Goal: Find specific page/section: Find specific page/section

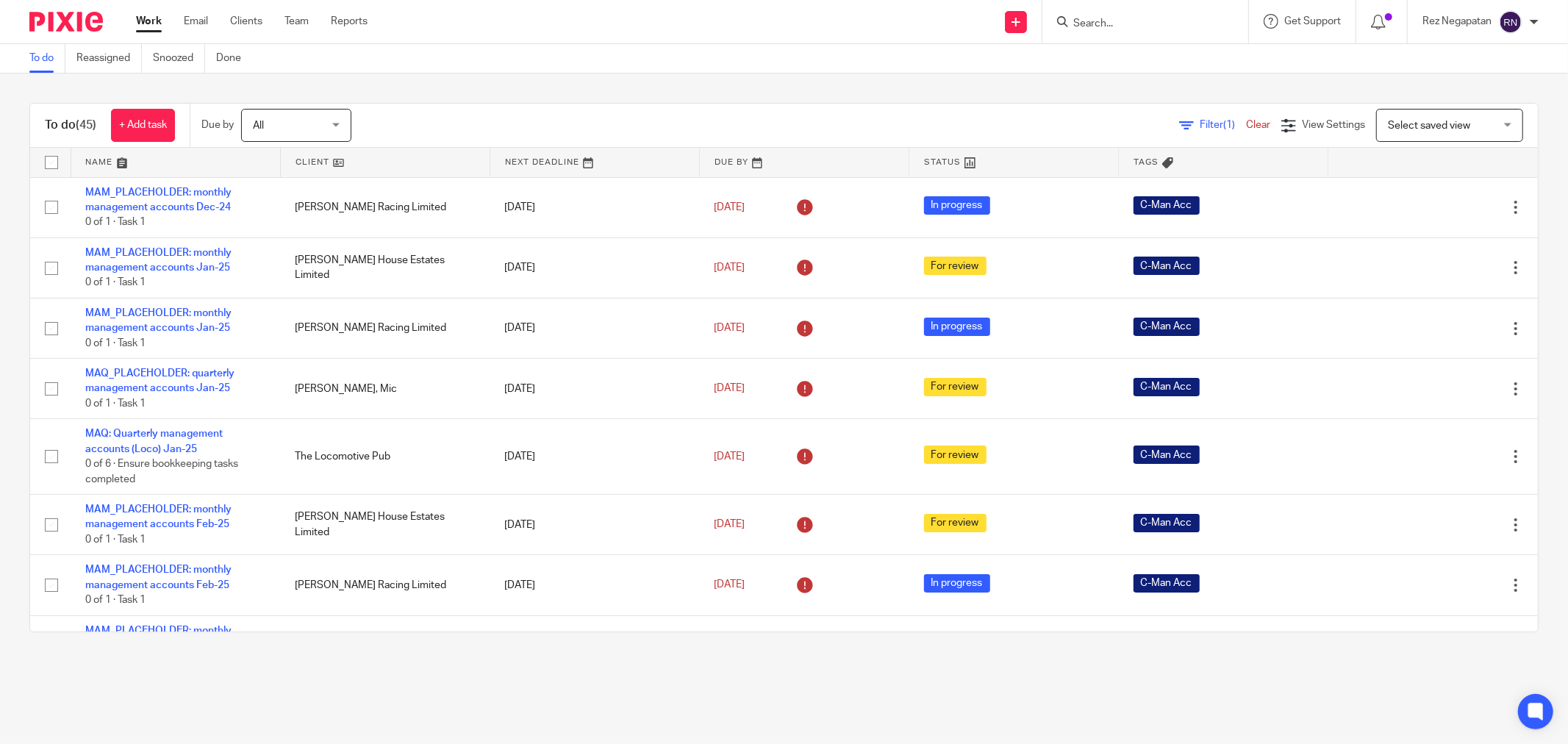
click at [1162, 27] on input "Search" at bounding box center [1138, 24] width 133 height 14
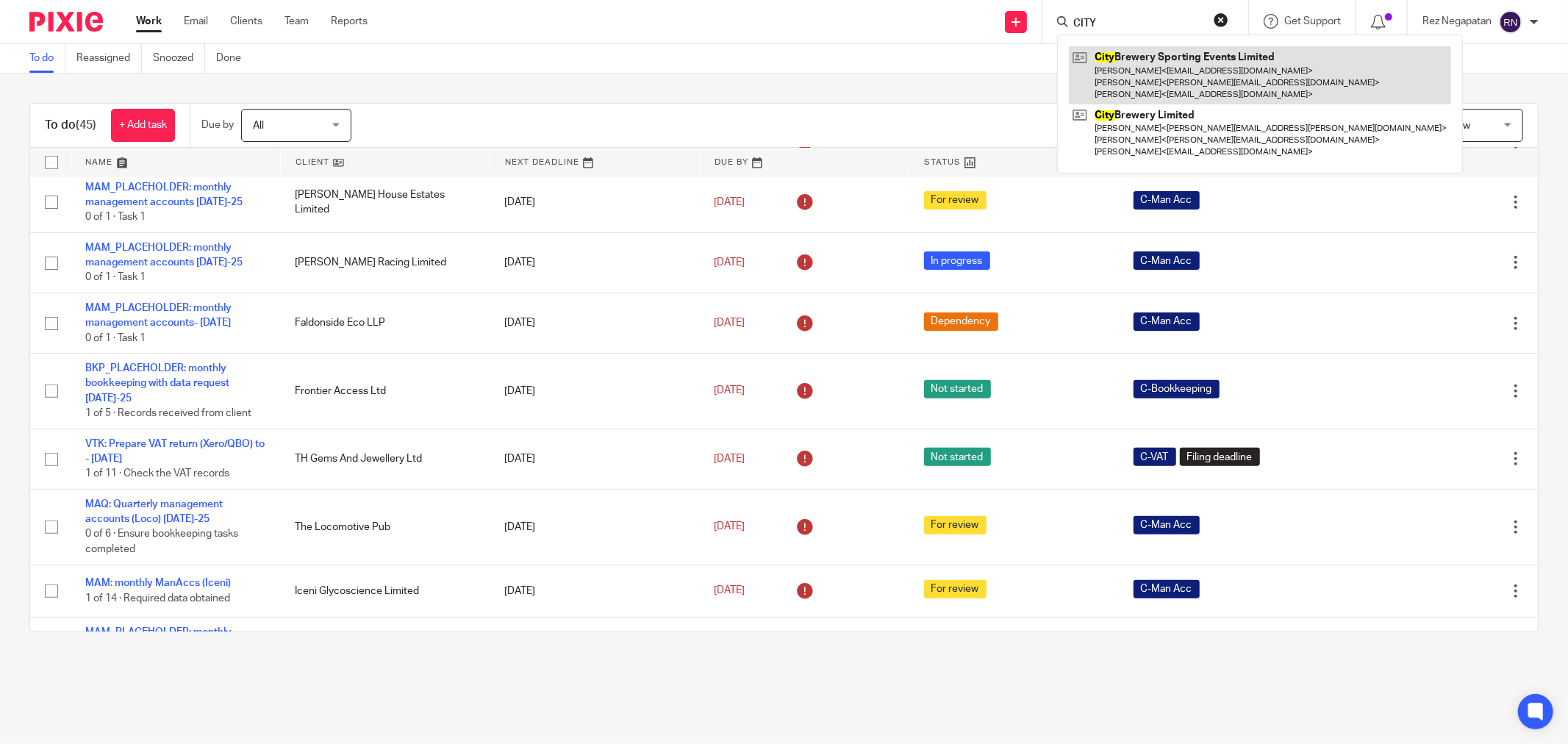
type input "CITY"
click at [1167, 81] on link at bounding box center [1259, 75] width 382 height 58
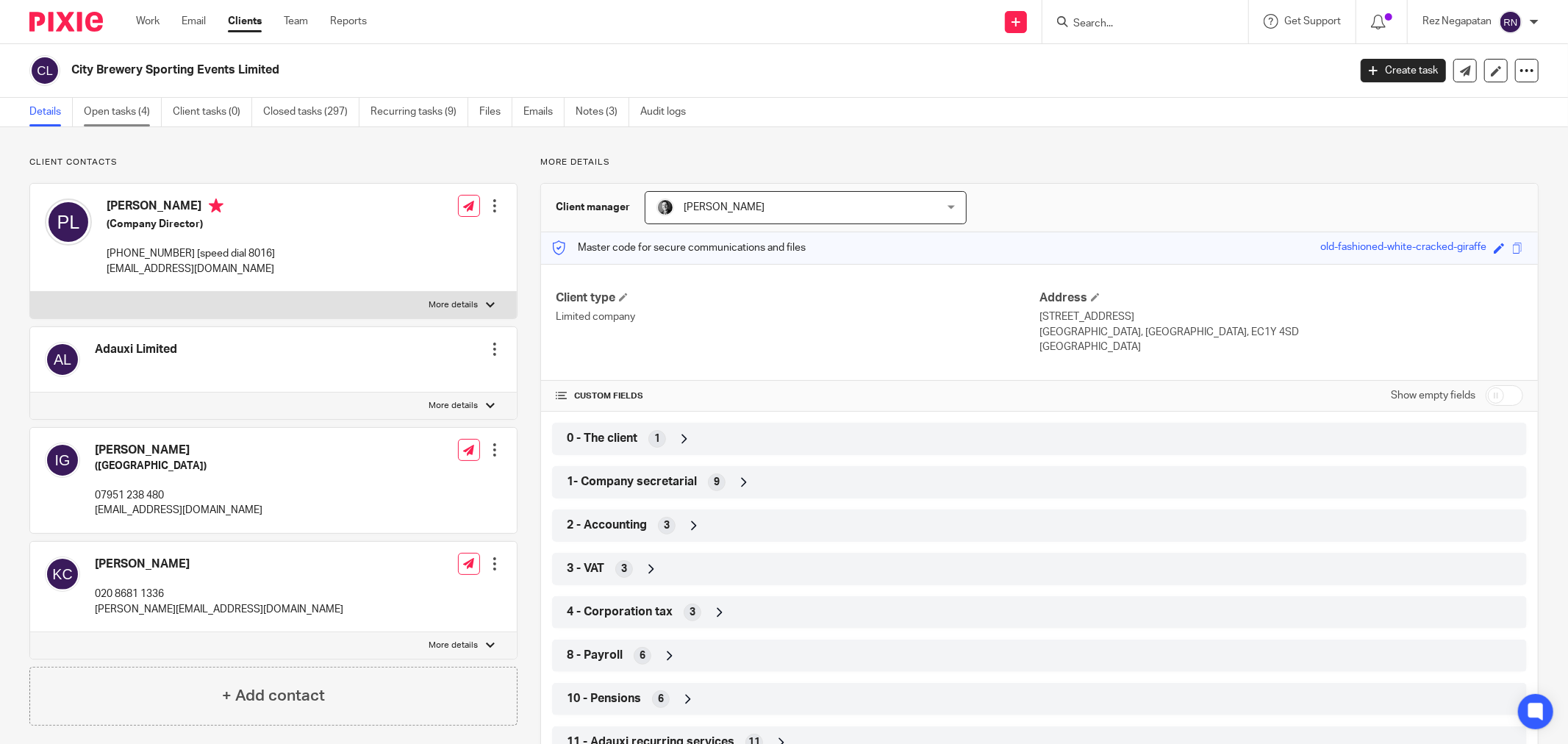
click at [116, 108] on link "Open tasks (4)" at bounding box center [123, 112] width 78 height 29
